Goal: Check status: Check status

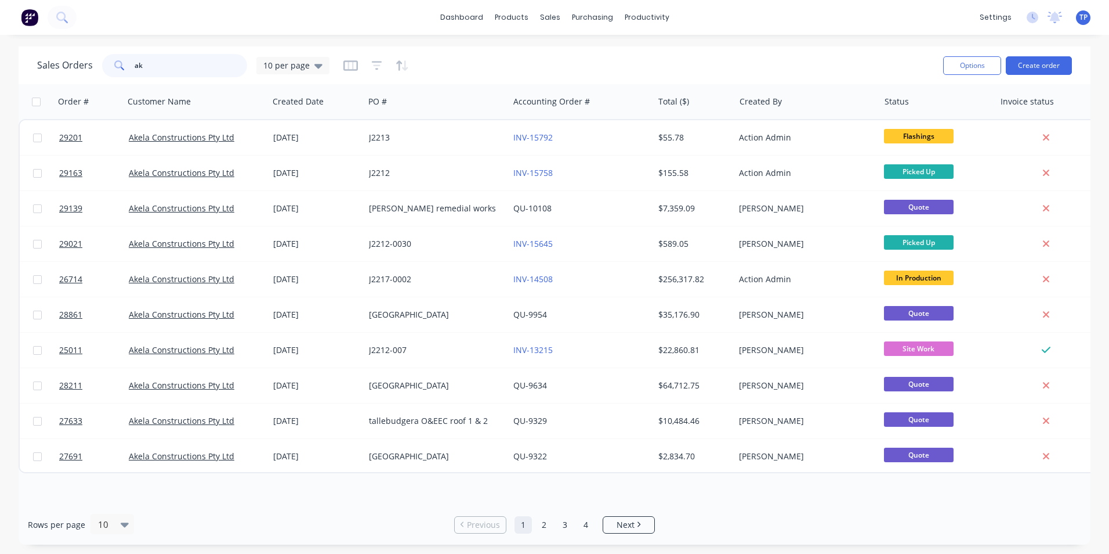
type input "a"
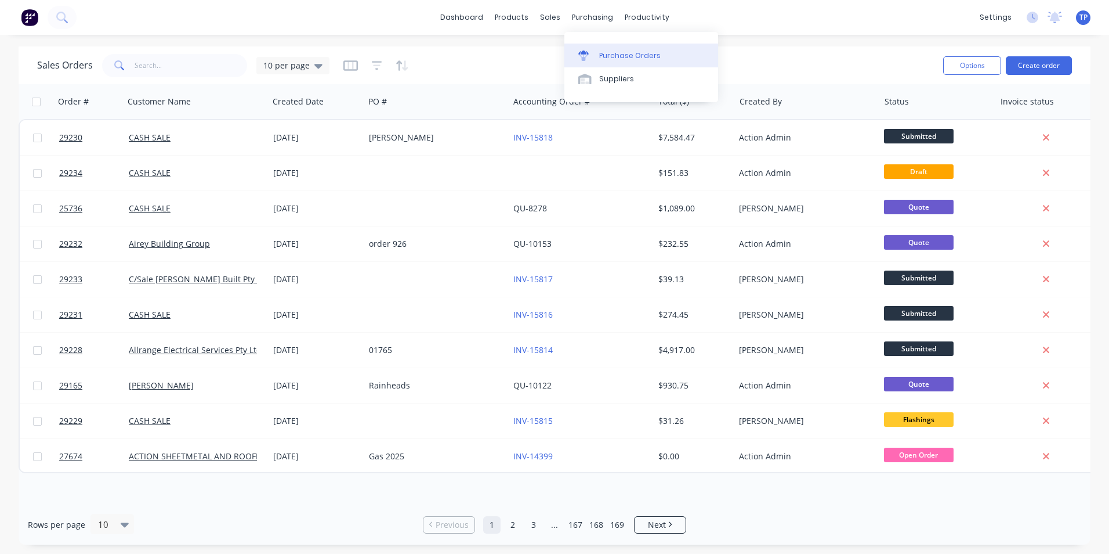
click at [608, 56] on div "Purchase Orders" at bounding box center [630, 55] width 62 height 10
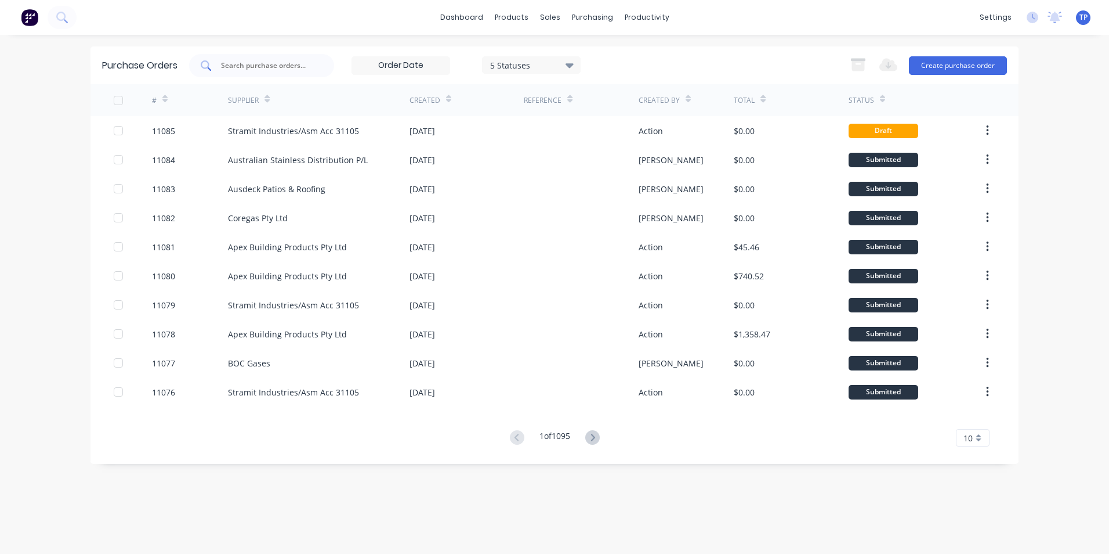
click at [292, 65] on input "text" at bounding box center [268, 66] width 96 height 12
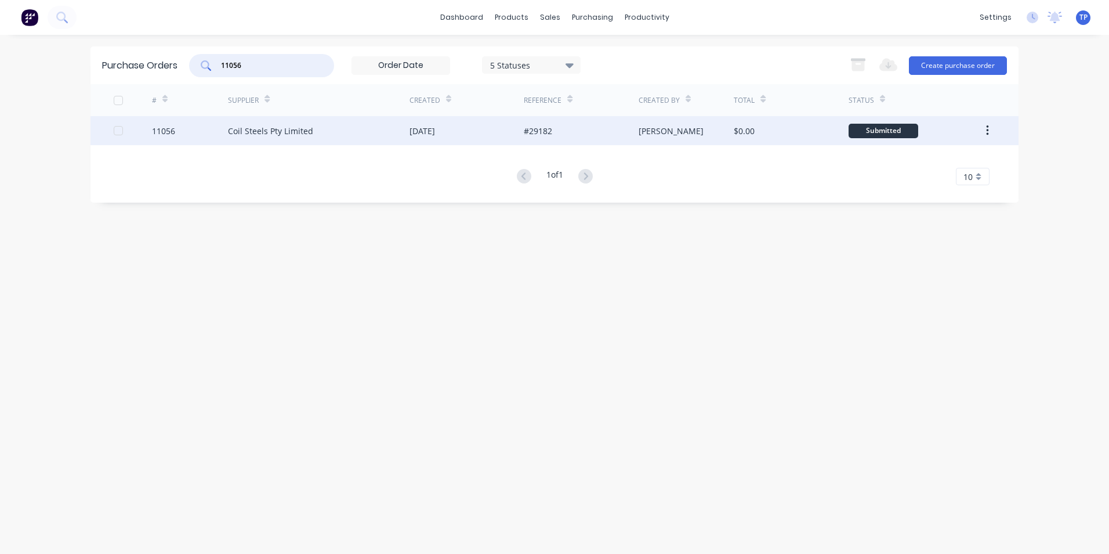
type input "11056"
click at [371, 135] on div "Coil Steels Pty Limited" at bounding box center [319, 130] width 182 height 29
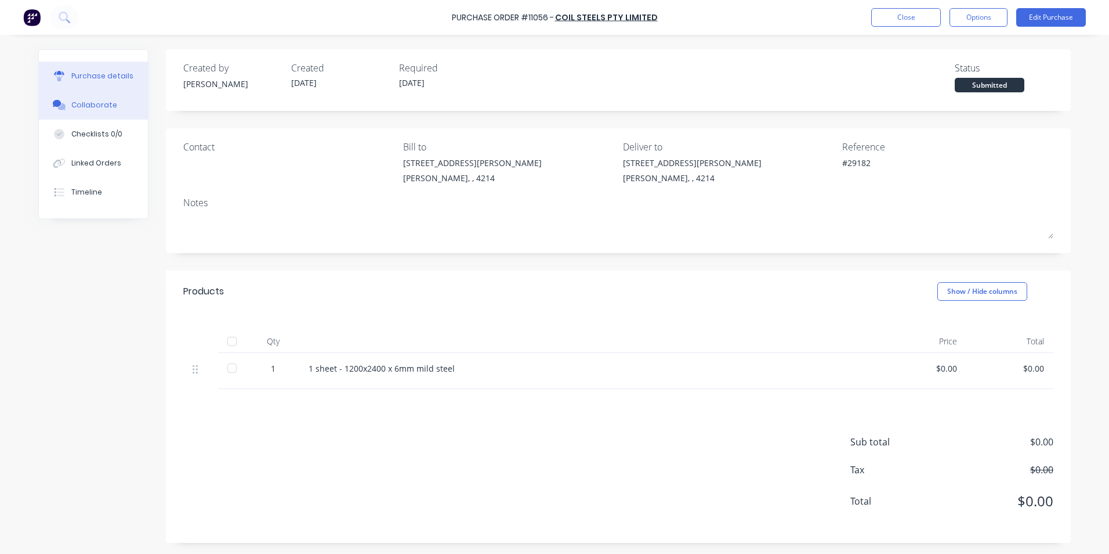
click at [96, 104] on div "Collaborate" at bounding box center [94, 105] width 46 height 10
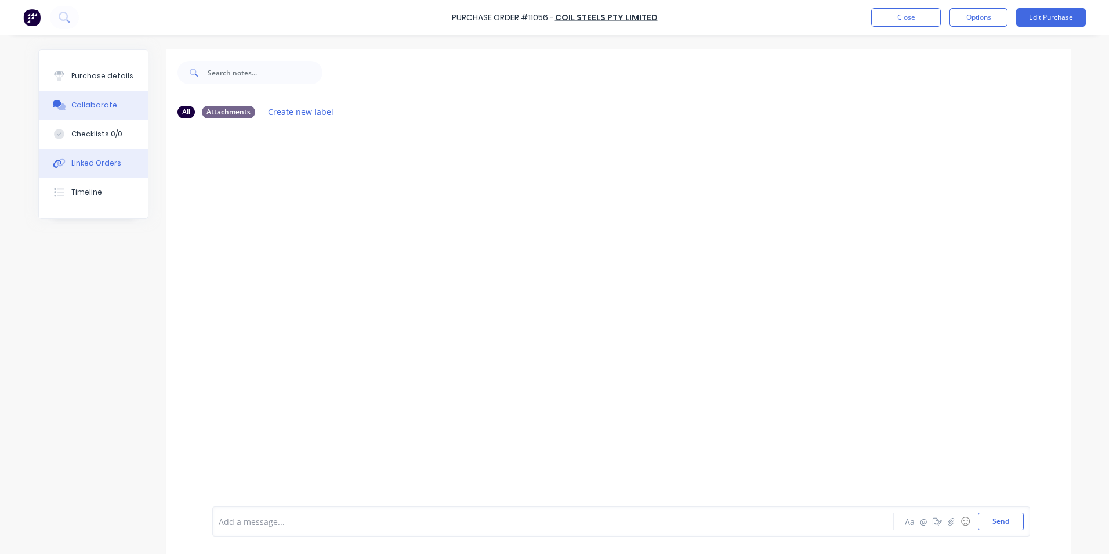
click at [85, 157] on button "Linked Orders" at bounding box center [93, 163] width 109 height 29
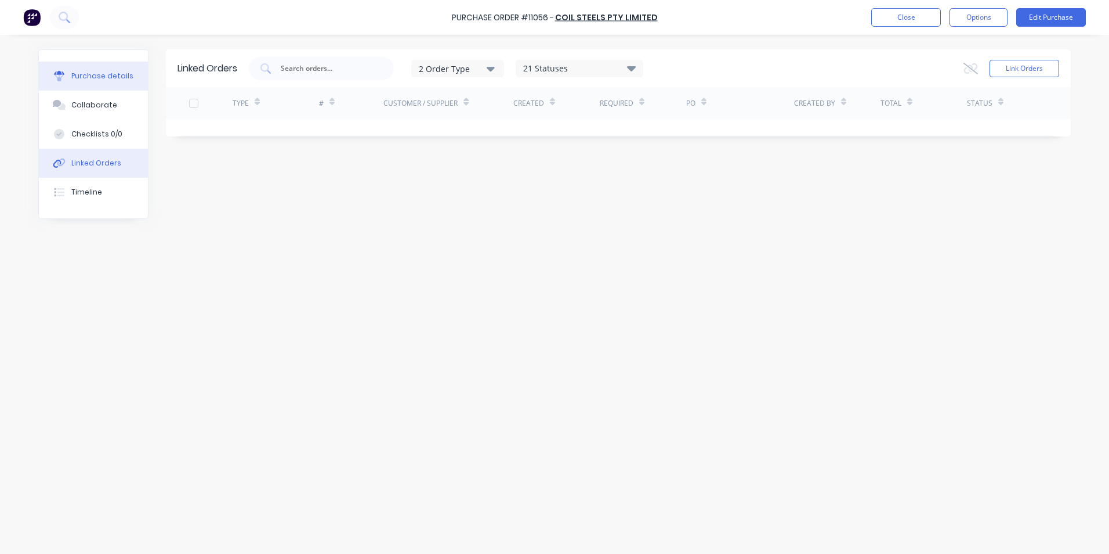
click at [104, 74] on div "Purchase details" at bounding box center [102, 76] width 62 height 10
type textarea "x"
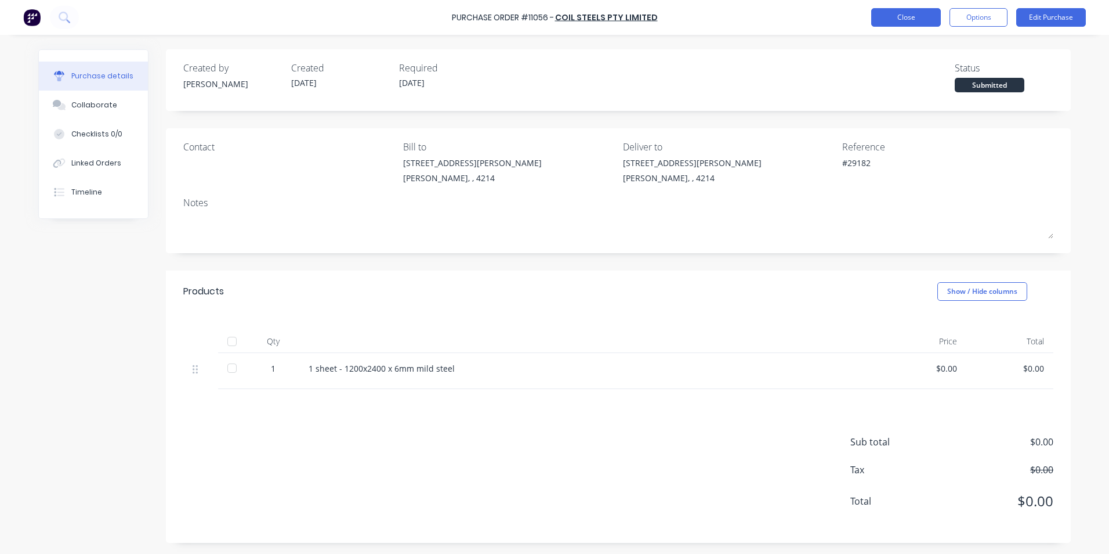
click at [885, 20] on button "Close" at bounding box center [907, 17] width 70 height 19
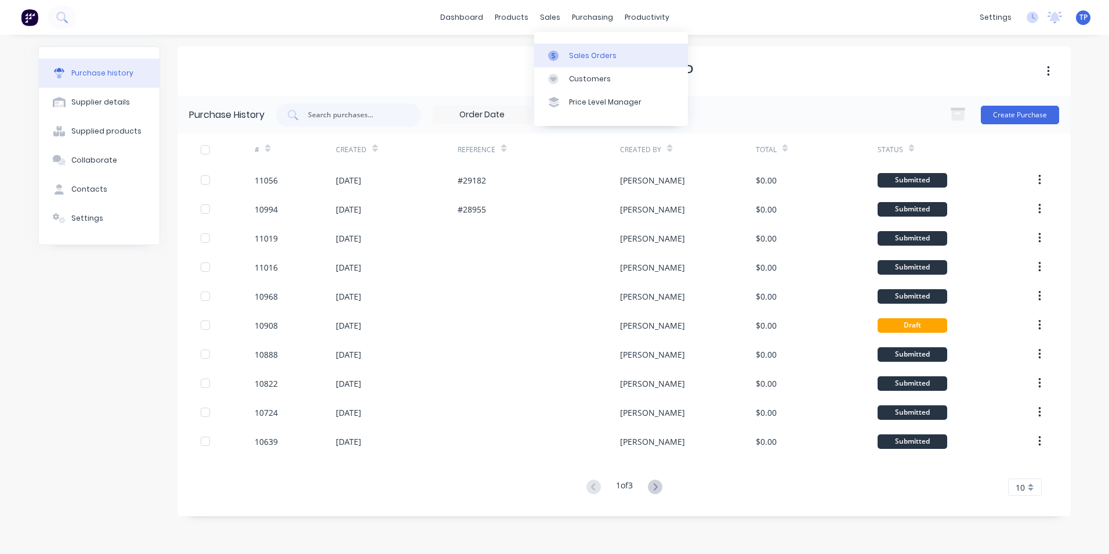
click at [602, 58] on div "Sales Orders" at bounding box center [593, 55] width 48 height 10
